Goal: Communication & Community: Share content

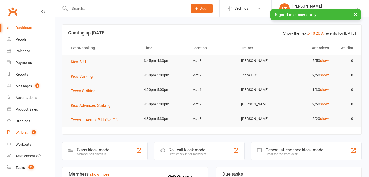
click at [20, 129] on link "Waivers 4" at bounding box center [31, 133] width 48 height 12
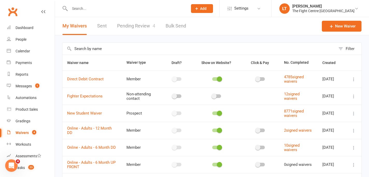
click at [126, 26] on link "Pending Review 4" at bounding box center [136, 26] width 38 height 18
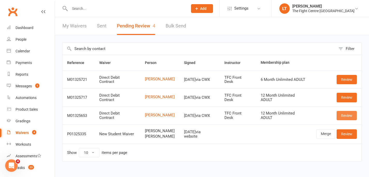
click at [344, 115] on link "Review" at bounding box center [346, 115] width 20 height 9
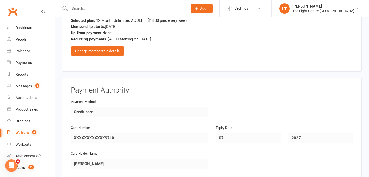
scroll to position [955, 0]
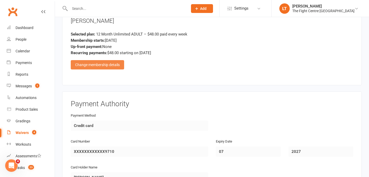
click at [110, 64] on div "Change membership details" at bounding box center [97, 64] width 53 height 9
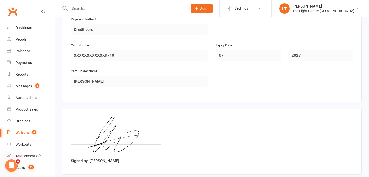
scroll to position [1316, 0]
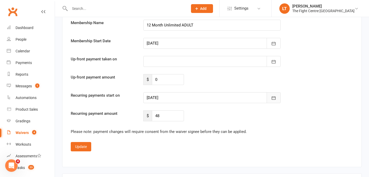
click at [274, 96] on icon "button" at bounding box center [273, 97] width 5 height 5
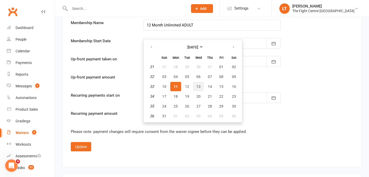
click at [197, 85] on span "13" at bounding box center [198, 86] width 4 height 4
type input "[DATE]"
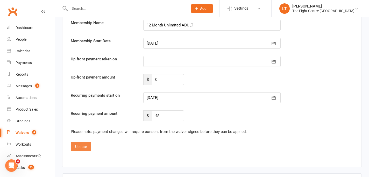
click at [80, 149] on button "Update" at bounding box center [81, 146] width 20 height 9
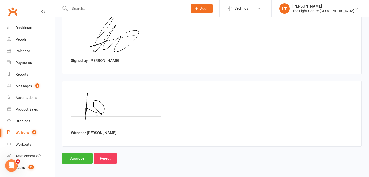
scroll to position [1148, 0]
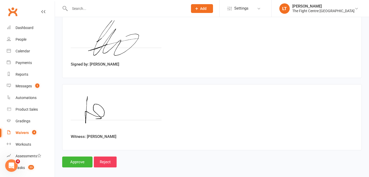
click at [190, 147] on div "Witness: [PERSON_NAME]" at bounding box center [211, 117] width 299 height 66
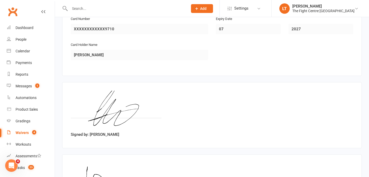
scroll to position [1152, 0]
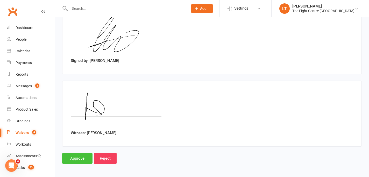
click at [76, 154] on input "Approve" at bounding box center [77, 158] width 30 height 11
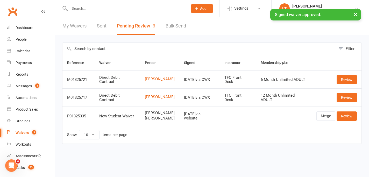
click at [112, 9] on div "× Signed waiver approved." at bounding box center [181, 9] width 362 height 0
click at [109, 9] on div "× Signed waiver approved." at bounding box center [181, 9] width 362 height 0
click at [113, 5] on input "text" at bounding box center [126, 8] width 116 height 7
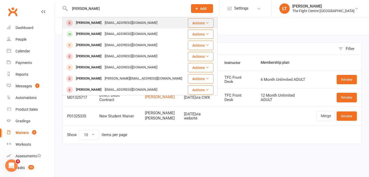
type input "[PERSON_NAME]"
click at [125, 22] on div "[EMAIL_ADDRESS][DOMAIN_NAME]" at bounding box center [131, 23] width 56 height 8
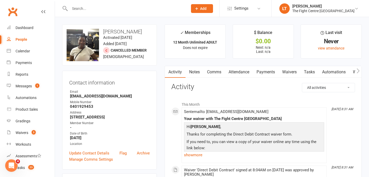
click at [356, 72] on button "button" at bounding box center [358, 72] width 6 height 12
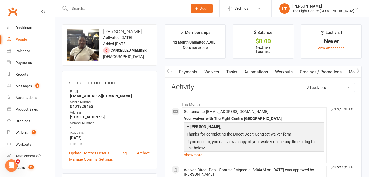
click at [350, 70] on link "Mobile App" at bounding box center [359, 72] width 28 height 12
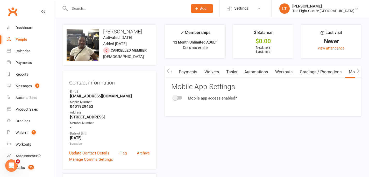
click at [176, 99] on span at bounding box center [175, 97] width 5 height 5
click at [173, 97] on input "checkbox" at bounding box center [173, 97] width 0 height 0
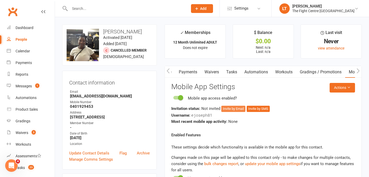
click at [232, 107] on button "Invite by Email" at bounding box center [233, 109] width 24 height 6
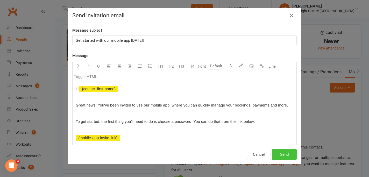
click at [291, 154] on button "Send" at bounding box center [284, 154] width 25 height 11
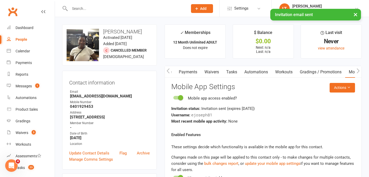
click at [169, 72] on icon "button" at bounding box center [168, 70] width 3 height 5
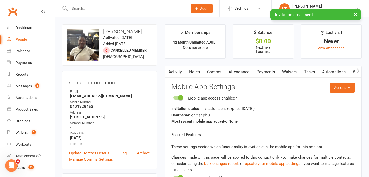
click at [212, 76] on link "Comms" at bounding box center [213, 72] width 21 height 12
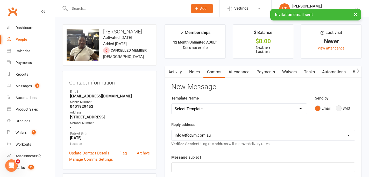
click at [339, 108] on button "SMS" at bounding box center [343, 108] width 14 height 10
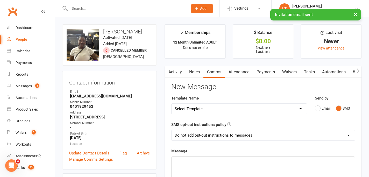
scroll to position [36, 0]
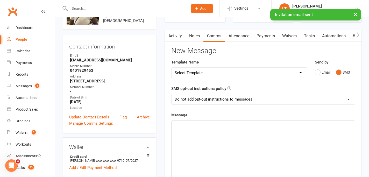
click at [195, 136] on div "﻿" at bounding box center [262, 159] width 183 height 78
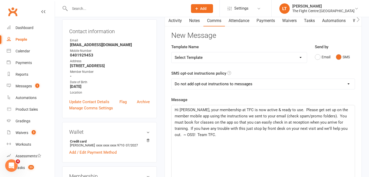
scroll to position [52, 0]
click at [205, 123] on span "Hi [PERSON_NAME], your membership at TFC is now active & ready to use. Please g…" at bounding box center [262, 122] width 174 height 30
click at [201, 128] on span "Hi [PERSON_NAME], your membership at TFC is now active & ready to use. Please g…" at bounding box center [262, 122] width 174 height 30
click at [218, 128] on span "Hi [PERSON_NAME], your membership at TFC is now active & ready to use. Please g…" at bounding box center [262, 122] width 174 height 30
click at [284, 128] on span "Hi [PERSON_NAME], your membership at TFC is now active & ready to use. Please g…" at bounding box center [262, 122] width 174 height 30
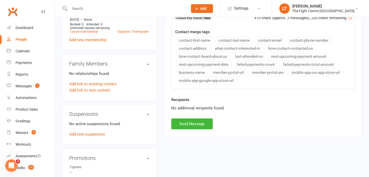
scroll to position [56, 0]
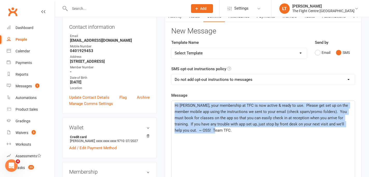
drag, startPoint x: 207, startPoint y: 131, endPoint x: 171, endPoint y: 106, distance: 44.5
click at [171, 106] on div "Hi [PERSON_NAME], your membership at TFC is now active & ready to use. Please g…" at bounding box center [263, 139] width 184 height 78
copy span "Hi [PERSON_NAME], your membership at TFC is now active & ready to use. Please g…"
click at [207, 138] on div "Hi [PERSON_NAME], your membership at TFC is now active & ready to use. Please g…" at bounding box center [262, 140] width 183 height 78
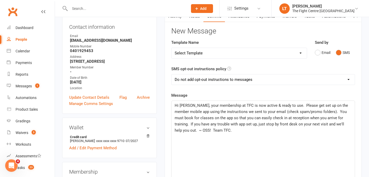
click at [207, 138] on div "Hi [PERSON_NAME], your membership at TFC is now active & ready to use. Please g…" at bounding box center [262, 140] width 183 height 78
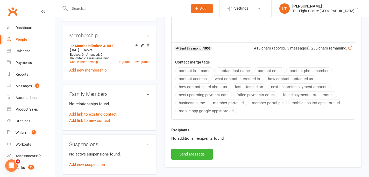
scroll to position [211, 0]
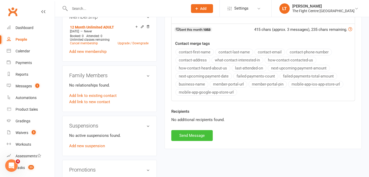
click at [196, 136] on button "Send Message" at bounding box center [191, 135] width 41 height 11
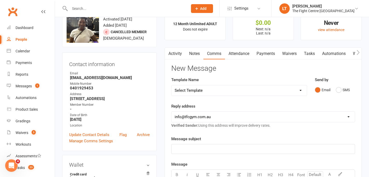
scroll to position [0, 0]
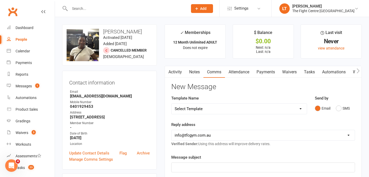
click at [179, 75] on link "Activity" at bounding box center [175, 72] width 21 height 12
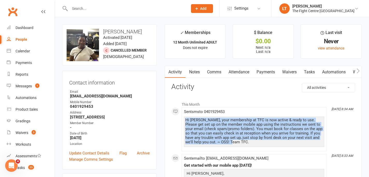
drag, startPoint x: 241, startPoint y: 141, endPoint x: 180, endPoint y: 120, distance: 64.4
copy div "Hi [PERSON_NAME], your membership at TFC is now active & ready to use. Please g…"
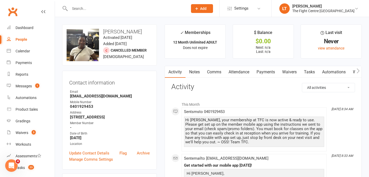
click at [220, 90] on h3 "Activity" at bounding box center [263, 87] width 184 height 8
click at [24, 139] on link "Workouts" at bounding box center [31, 145] width 48 height 12
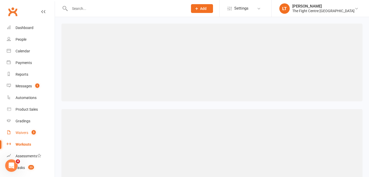
click at [24, 133] on div "Waivers" at bounding box center [22, 133] width 13 height 4
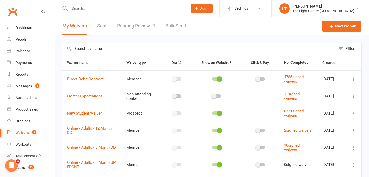
click at [132, 25] on link "Pending Review 3" at bounding box center [136, 26] width 38 height 18
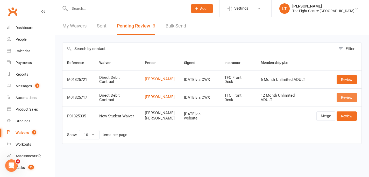
click at [346, 95] on link "Review" at bounding box center [346, 97] width 20 height 9
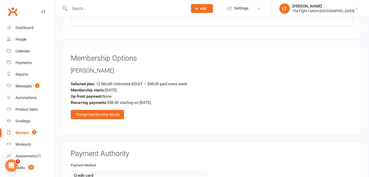
scroll to position [917, 0]
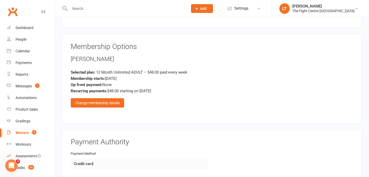
click at [109, 107] on div "Membership Options [PERSON_NAME] Selected plan: 12 Month Unlimited ADULT – $48.…" at bounding box center [212, 79] width 282 height 72
click at [109, 102] on div "Change membership details" at bounding box center [97, 102] width 53 height 9
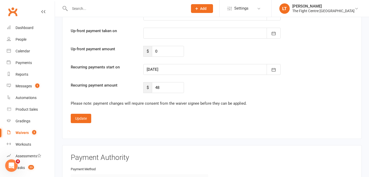
scroll to position [1355, 0]
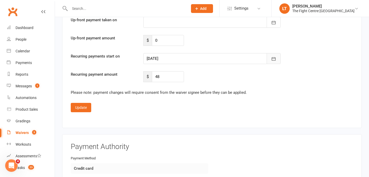
click at [274, 57] on icon "button" at bounding box center [274, 58] width 4 height 3
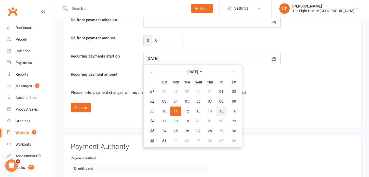
click at [219, 110] on span "15" at bounding box center [221, 111] width 4 height 4
type input "[DATE]"
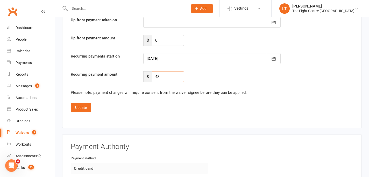
click at [170, 77] on input "48" at bounding box center [168, 76] width 32 height 11
type input "4"
type input "50"
click at [79, 106] on button "Update" at bounding box center [81, 107] width 20 height 9
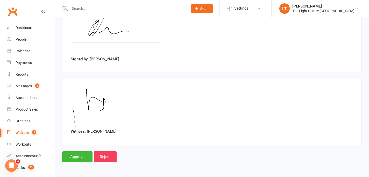
scroll to position [1152, 0]
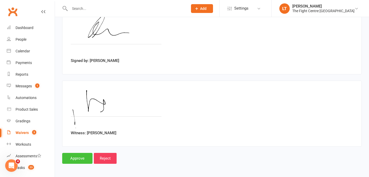
click at [71, 154] on input "Approve" at bounding box center [77, 158] width 30 height 11
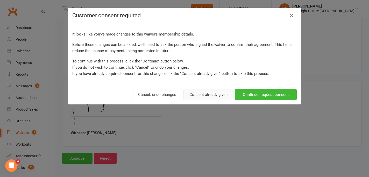
click at [207, 93] on button "Consent already given" at bounding box center [208, 94] width 50 height 11
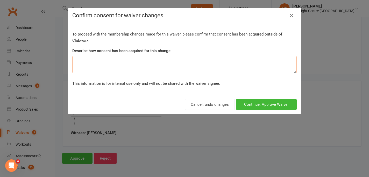
click at [117, 68] on textarea at bounding box center [184, 64] width 224 height 17
type textarea "Selected 'yes' to add on, on the waiver questionnaire."
click at [254, 103] on button "Continue: Approve Waiver" at bounding box center [266, 104] width 61 height 11
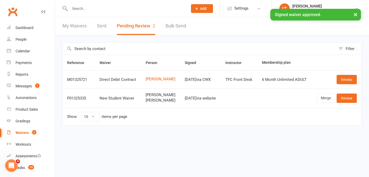
click at [356, 13] on button "×" at bounding box center [355, 14] width 9 height 11
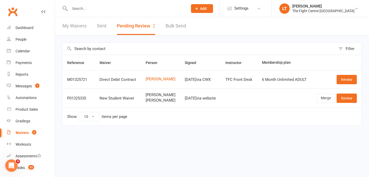
click at [164, 11] on input "text" at bounding box center [126, 8] width 116 height 7
click at [166, 10] on input "[PERSON_NAME]" at bounding box center [126, 8] width 116 height 7
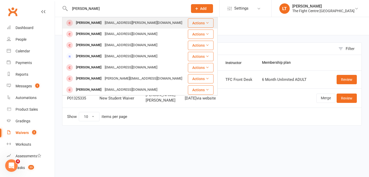
type input "[PERSON_NAME]"
click at [103, 21] on div "[EMAIL_ADDRESS][PERSON_NAME][DOMAIN_NAME]" at bounding box center [143, 23] width 81 height 8
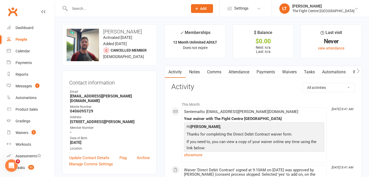
click at [357, 70] on icon "button" at bounding box center [357, 70] width 3 height 5
click at [341, 72] on link "Gradings / Promotions" at bounding box center [320, 72] width 49 height 12
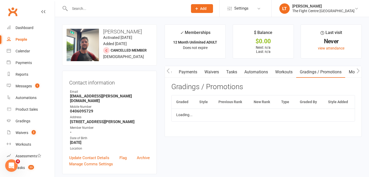
click at [352, 70] on link "Mobile App" at bounding box center [359, 72] width 28 height 12
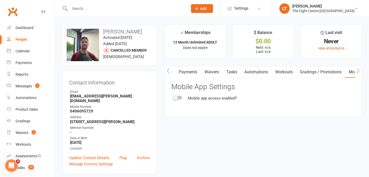
click at [176, 98] on span at bounding box center [175, 97] width 5 height 5
click at [173, 97] on input "checkbox" at bounding box center [173, 97] width 0 height 0
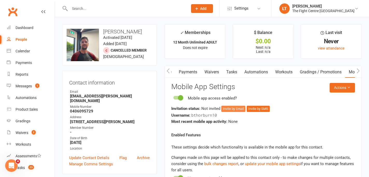
click at [230, 108] on button "Invite by Email" at bounding box center [233, 109] width 24 height 6
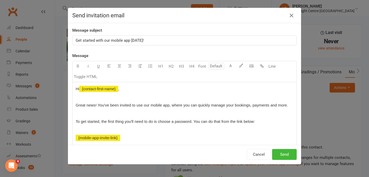
click at [286, 160] on div "Cancel Send" at bounding box center [184, 154] width 233 height 19
click at [287, 153] on button "Send" at bounding box center [284, 154] width 25 height 11
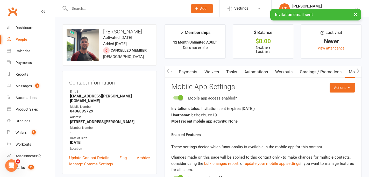
click at [355, 14] on button "×" at bounding box center [355, 14] width 9 height 11
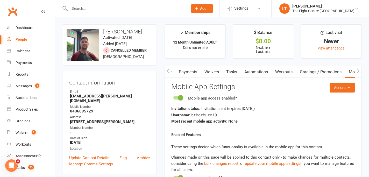
click at [169, 71] on icon "button" at bounding box center [168, 70] width 3 height 5
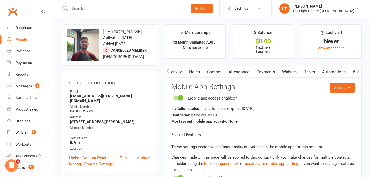
scroll to position [0, 0]
click at [214, 71] on link "Comms" at bounding box center [213, 72] width 21 height 12
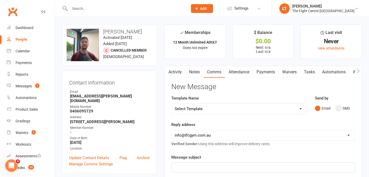
click at [336, 108] on button "SMS" at bounding box center [343, 108] width 14 height 10
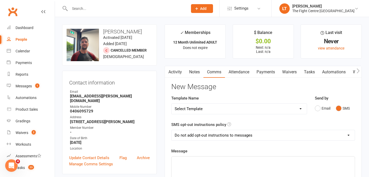
scroll to position [49, 0]
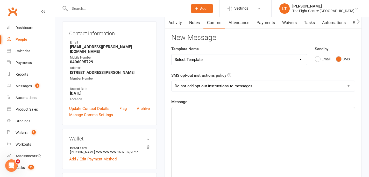
click at [190, 123] on div "﻿" at bounding box center [262, 146] width 183 height 78
paste div
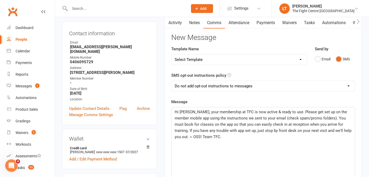
click at [189, 112] on span "Hi [PERSON_NAME], your membership at TFC is now active & ready to use. Please g…" at bounding box center [264, 125] width 178 height 30
click at [206, 131] on span "Hi [PERSON_NAME], your membership at TFC is now active & ready to use. Please g…" at bounding box center [264, 125] width 178 height 30
click at [228, 159] on div "Hi [PERSON_NAME], your membership at TFC is now active & ready to use. Please g…" at bounding box center [262, 146] width 183 height 78
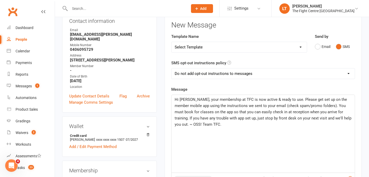
scroll to position [66, 0]
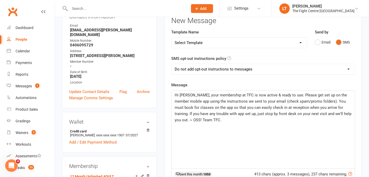
click at [235, 116] on p "Hi [PERSON_NAME], your membership at TFC is now active & ready to use. Please g…" at bounding box center [263, 107] width 177 height 31
click at [226, 128] on div "Hi [PERSON_NAME], your membership at TFC is now active & ready to use. Please g…" at bounding box center [262, 129] width 183 height 78
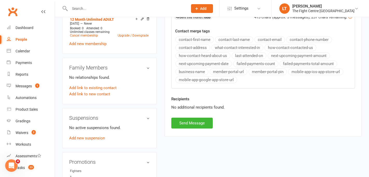
scroll to position [240, 0]
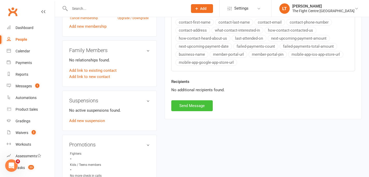
click at [194, 105] on button "Send Message" at bounding box center [191, 105] width 41 height 11
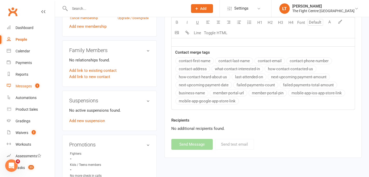
click at [29, 88] on link "Messages 1" at bounding box center [31, 86] width 48 height 12
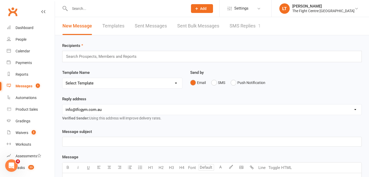
click at [235, 21] on link "SMS Replies 1" at bounding box center [244, 26] width 31 height 18
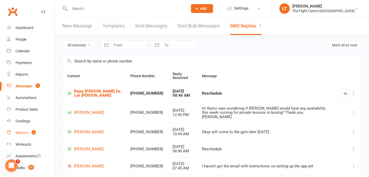
click at [25, 132] on div "Waivers" at bounding box center [22, 133] width 13 height 4
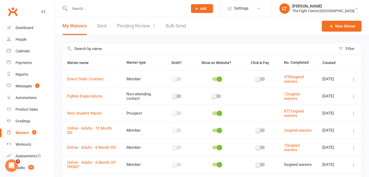
click at [143, 26] on link "Pending Review 2" at bounding box center [136, 26] width 38 height 18
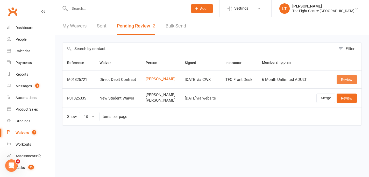
click at [345, 78] on link "Review" at bounding box center [346, 79] width 20 height 9
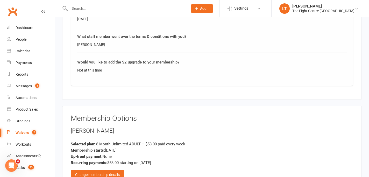
scroll to position [935, 0]
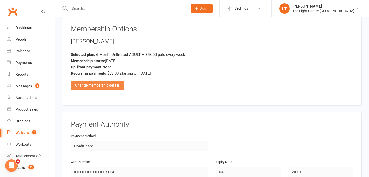
click at [102, 81] on div "Change membership details" at bounding box center [97, 85] width 53 height 9
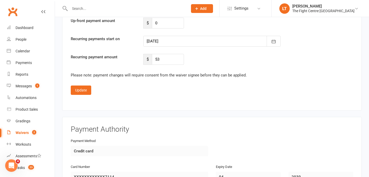
scroll to position [1340, 0]
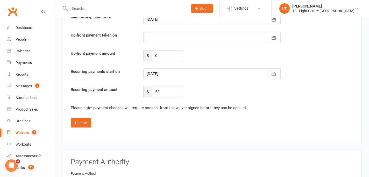
click at [277, 72] on button "button" at bounding box center [274, 73] width 14 height 11
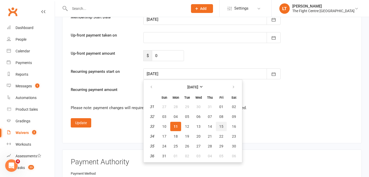
click at [225, 128] on button "15" at bounding box center [221, 126] width 11 height 9
type input "[DATE]"
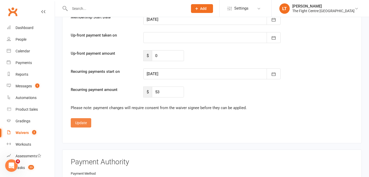
click at [86, 122] on button "Update" at bounding box center [81, 122] width 20 height 9
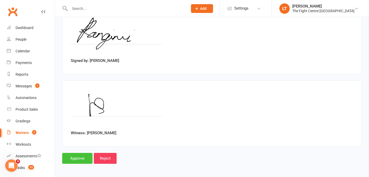
click at [75, 154] on input "Approve" at bounding box center [77, 158] width 30 height 11
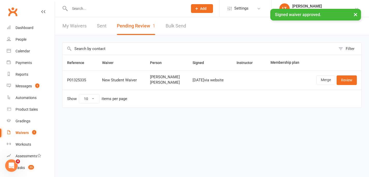
click at [121, 2] on div at bounding box center [123, 8] width 122 height 17
click at [116, 7] on input "text" at bounding box center [126, 8] width 116 height 7
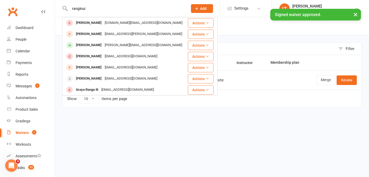
type input "ranginui"
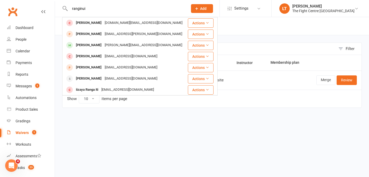
click at [116, 7] on input "ranginui" at bounding box center [126, 8] width 116 height 7
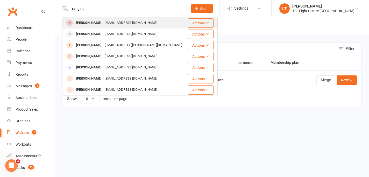
click at [91, 26] on div "[PERSON_NAME]" at bounding box center [88, 23] width 29 height 8
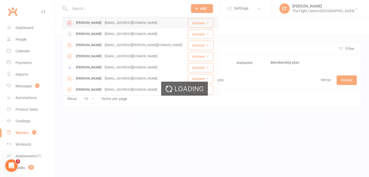
click at [91, 26] on div "Loading" at bounding box center [184, 88] width 369 height 177
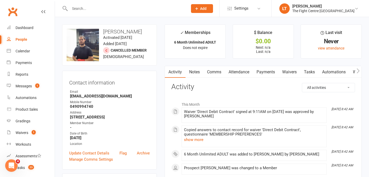
click at [358, 71] on icon "button" at bounding box center [357, 70] width 3 height 5
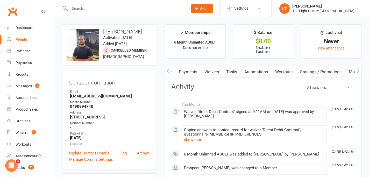
scroll to position [0, 125]
click at [315, 72] on link "Mobile App" at bounding box center [314, 72] width 28 height 12
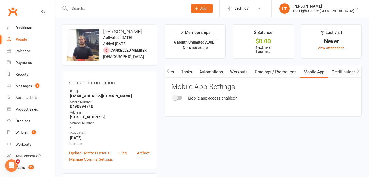
click at [174, 97] on span at bounding box center [175, 97] width 5 height 5
click at [173, 97] on input "checkbox" at bounding box center [173, 97] width 0 height 0
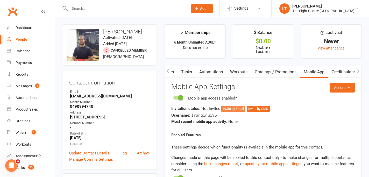
click at [231, 109] on button "Invite by Email" at bounding box center [233, 109] width 24 height 6
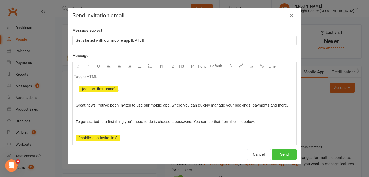
click at [290, 155] on button "Send" at bounding box center [284, 154] width 25 height 11
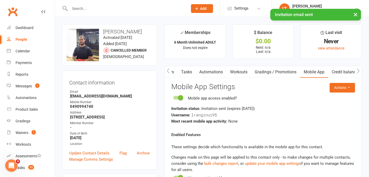
click at [168, 70] on icon "button" at bounding box center [168, 70] width 3 height 5
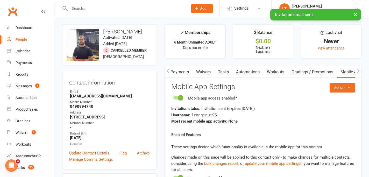
scroll to position [0, 47]
click at [168, 70] on icon "button" at bounding box center [168, 70] width 3 height 5
click at [211, 74] on link "Comms" at bounding box center [213, 72] width 21 height 12
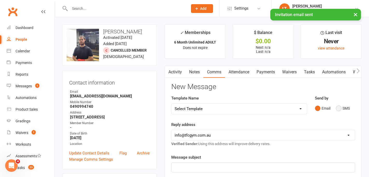
click at [340, 107] on button "SMS" at bounding box center [343, 108] width 14 height 10
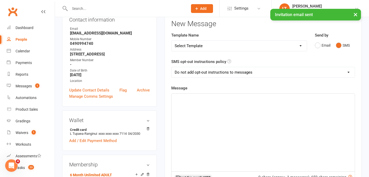
scroll to position [92, 0]
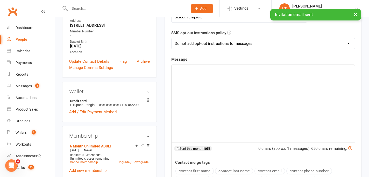
click at [192, 82] on div "﻿" at bounding box center [262, 104] width 183 height 78
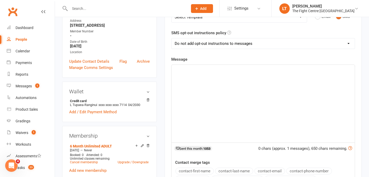
paste div
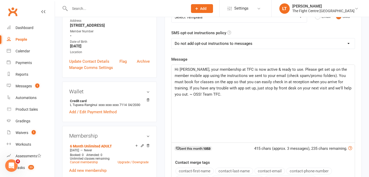
click at [189, 69] on span "Hi [PERSON_NAME], your membership at TFC is now active & ready to use. Please g…" at bounding box center [264, 82] width 178 height 30
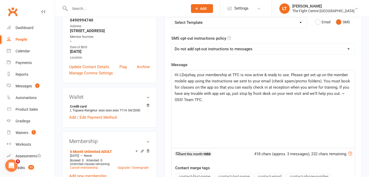
scroll to position [87, 0]
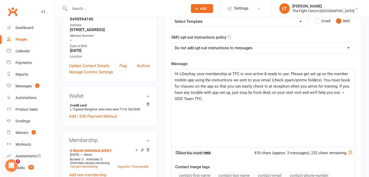
click at [231, 103] on div "Hi LDejshay, your membership at TFC is now active & ready to use. Please get se…" at bounding box center [262, 108] width 183 height 78
click at [231, 104] on div "Hi LDejshay, your membership at TFC is now active & ready to use. Please get se…" at bounding box center [262, 108] width 183 height 78
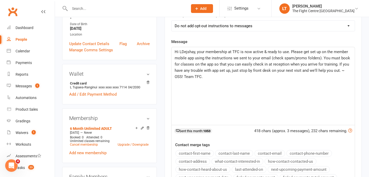
scroll to position [271, 0]
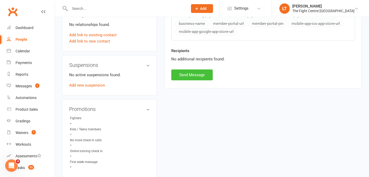
click at [193, 78] on button "Send Message" at bounding box center [191, 74] width 41 height 11
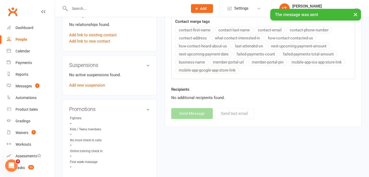
click at [356, 14] on button "×" at bounding box center [355, 14] width 9 height 11
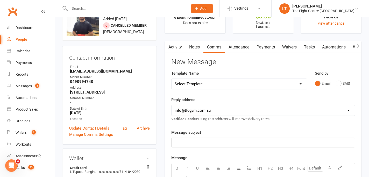
scroll to position [0, 0]
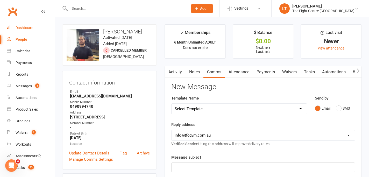
click at [23, 29] on div "Dashboard" at bounding box center [25, 28] width 18 height 4
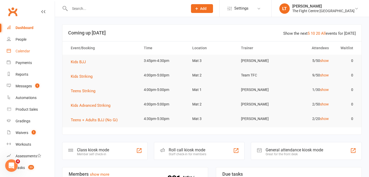
click at [24, 52] on div "Calendar" at bounding box center [23, 51] width 15 height 4
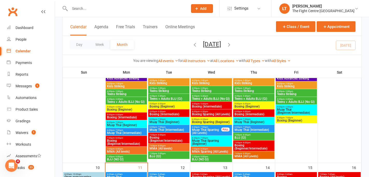
scroll to position [337, 0]
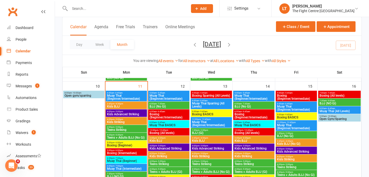
click at [118, 97] on span "Muay Thai (Beginner/Intermediate)" at bounding box center [126, 97] width 39 height 6
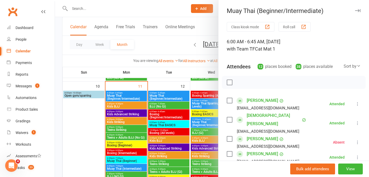
click at [357, 11] on icon "button" at bounding box center [357, 10] width 5 height 3
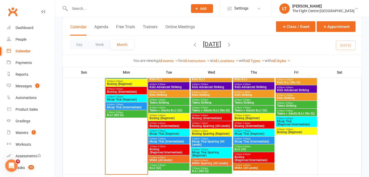
scroll to position [393, 0]
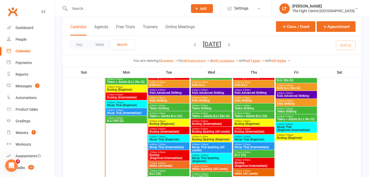
click at [192, 90] on span "4:00pm - 5:00pm" at bounding box center [211, 90] width 39 height 2
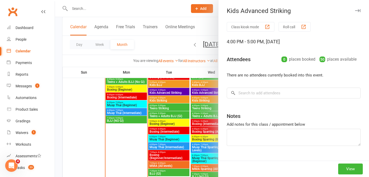
scroll to position [371, 0]
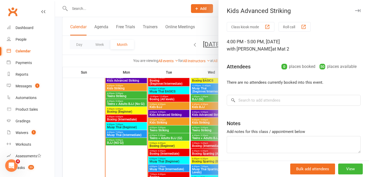
click at [62, 101] on div at bounding box center [212, 88] width 314 height 177
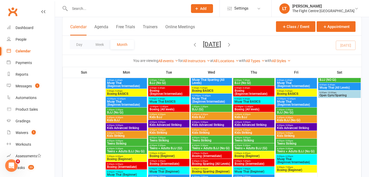
scroll to position [515, 0]
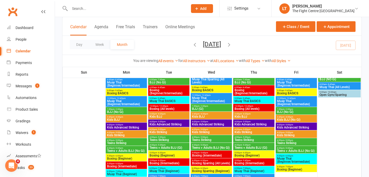
click at [128, 160] on span "Boxing (Beginner)" at bounding box center [126, 158] width 39 height 3
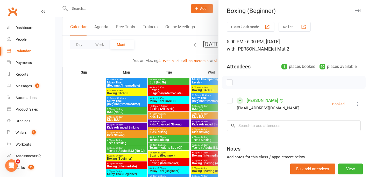
click at [360, 10] on icon "button" at bounding box center [357, 10] width 5 height 3
